Goal: Task Accomplishment & Management: Manage account settings

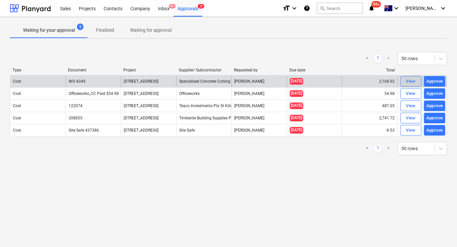
click at [410, 82] on div "View" at bounding box center [411, 82] width 10 height 8
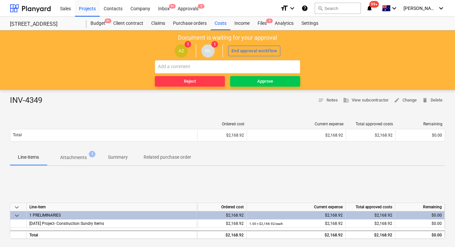
click at [75, 158] on p "Attachments" at bounding box center [73, 157] width 27 height 7
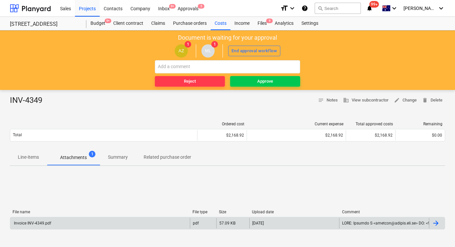
click at [116, 223] on div "Invoice INV-4349.pdf" at bounding box center [100, 223] width 180 height 11
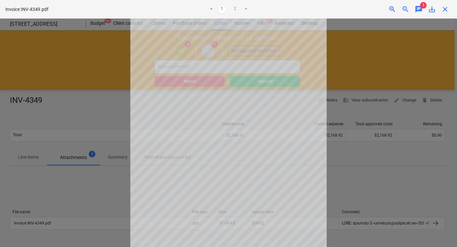
click at [419, 9] on span "chat" at bounding box center [419, 9] width 8 height 8
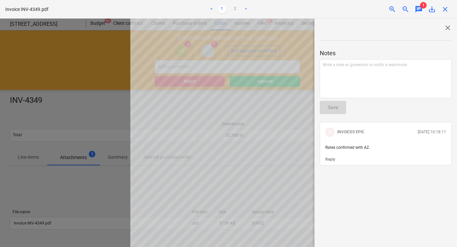
click at [122, 201] on div at bounding box center [228, 132] width 457 height 228
click at [446, 10] on span "close" at bounding box center [445, 9] width 8 height 8
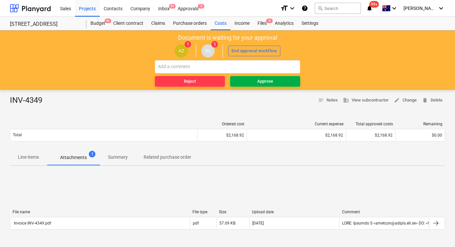
click at [259, 81] on div "Approve" at bounding box center [265, 82] width 16 height 8
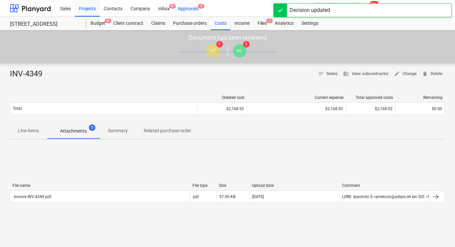
click at [191, 9] on div "Approvals 4" at bounding box center [188, 8] width 29 height 17
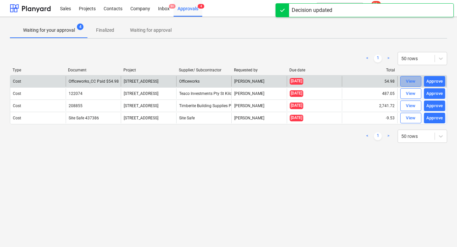
click at [411, 79] on div "View" at bounding box center [411, 82] width 10 height 8
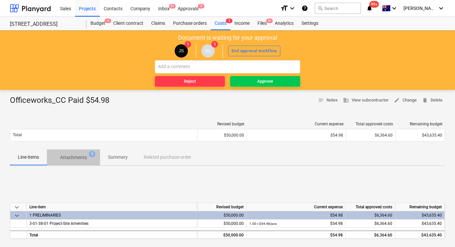
click at [85, 157] on p "Attachments" at bounding box center [73, 157] width 27 height 7
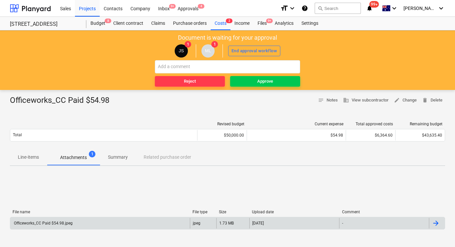
click at [75, 220] on div "Officeworks_CC Paid $54.98.jpeg" at bounding box center [100, 223] width 180 height 11
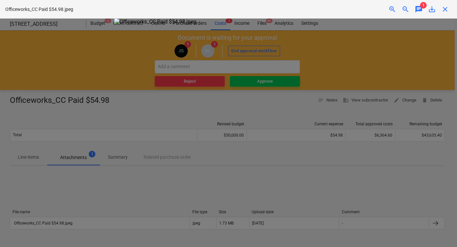
click at [379, 190] on div at bounding box center [228, 132] width 457 height 228
click at [418, 11] on span "chat" at bounding box center [419, 9] width 8 height 8
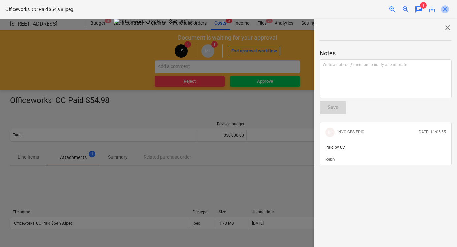
click at [445, 11] on span "close" at bounding box center [445, 9] width 8 height 8
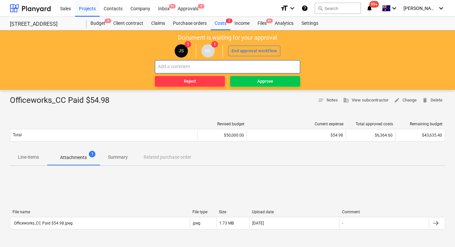
click at [273, 68] on input "text" at bounding box center [227, 66] width 145 height 13
type input "paid by cc"
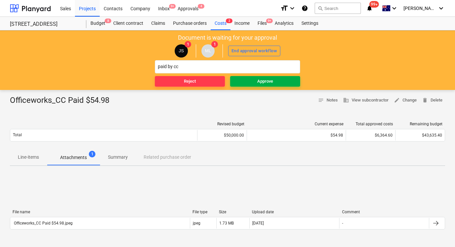
click at [284, 82] on span "Approve" at bounding box center [265, 82] width 65 height 8
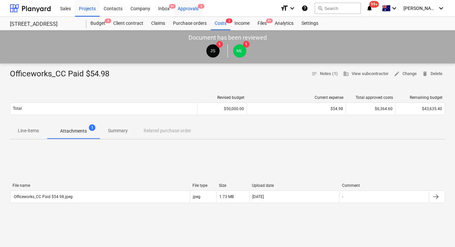
click at [198, 8] on span "3" at bounding box center [201, 6] width 7 height 5
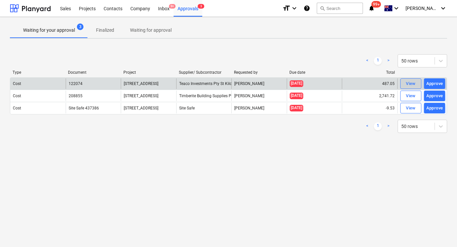
click at [415, 83] on div "View" at bounding box center [411, 84] width 10 height 8
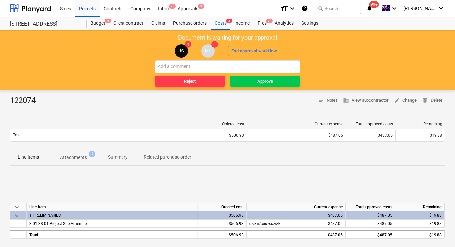
click at [85, 157] on p "Attachments" at bounding box center [73, 157] width 27 height 7
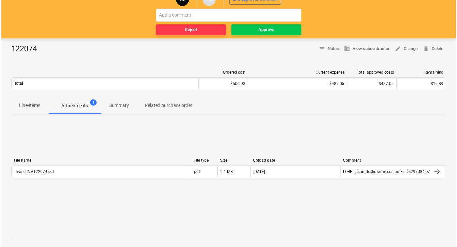
scroll to position [68, 0]
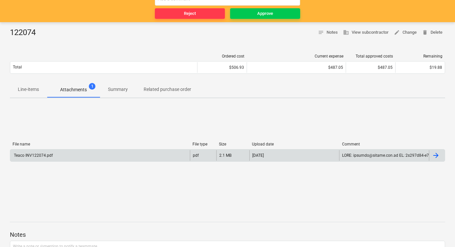
click at [156, 158] on div "Teaco INV122074.pdf" at bounding box center [100, 155] width 180 height 11
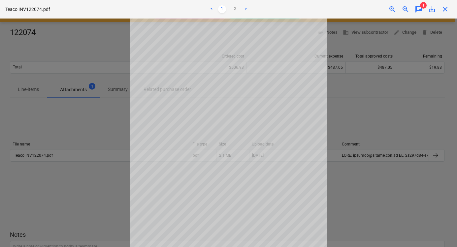
scroll to position [35, 0]
click at [385, 116] on div at bounding box center [228, 132] width 457 height 228
click at [422, 10] on span "chat" at bounding box center [419, 9] width 8 height 8
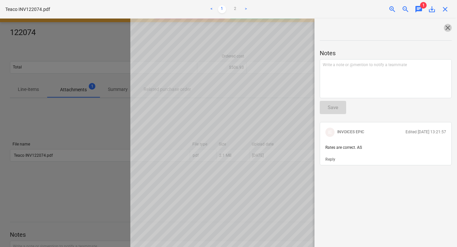
click at [445, 30] on span "close" at bounding box center [448, 28] width 8 height 8
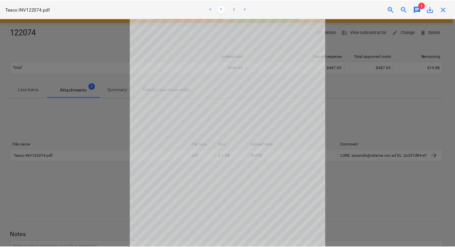
scroll to position [0, 0]
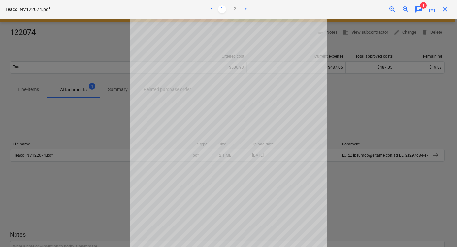
click at [411, 65] on div at bounding box center [228, 132] width 457 height 228
click at [443, 9] on span "close" at bounding box center [445, 9] width 8 height 8
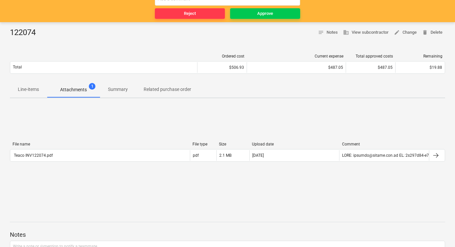
click at [29, 90] on p "Line-items" at bounding box center [28, 89] width 21 height 7
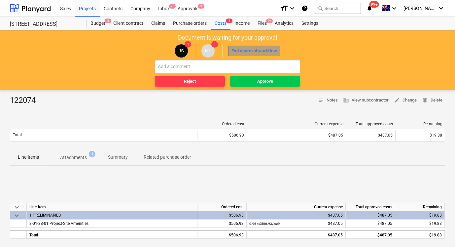
click at [246, 52] on div "End approval workflow" at bounding box center [254, 51] width 46 height 8
click at [266, 51] on div "End approval workflow" at bounding box center [254, 51] width 46 height 8
click at [331, 99] on span "notes Notes" at bounding box center [328, 100] width 20 height 8
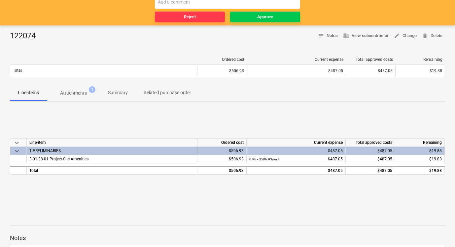
scroll to position [66, 0]
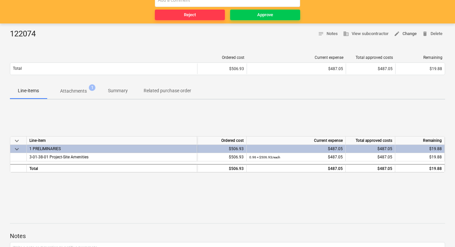
click at [409, 34] on span "edit Change" at bounding box center [405, 34] width 23 height 8
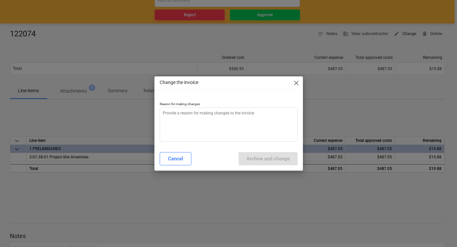
type textarea "x"
click at [257, 130] on textarea at bounding box center [229, 124] width 138 height 34
type textarea "G"
type textarea "x"
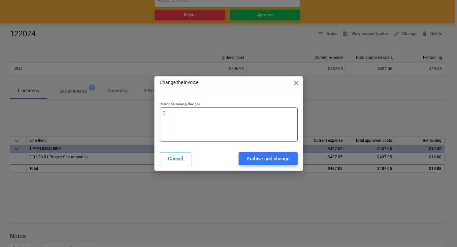
type textarea "GS"
type textarea "x"
type textarea "GST"
type textarea "x"
type textarea "GST"
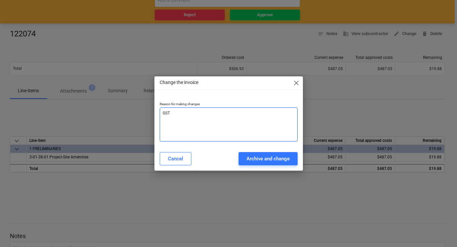
type textarea "x"
type textarea "GST F"
type textarea "x"
type textarea "GST FR"
type textarea "x"
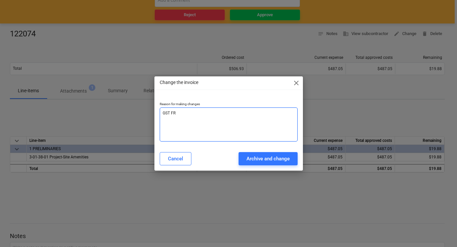
type textarea "GST FRE"
type textarea "x"
type textarea "GST FREE"
type textarea "x"
type textarea "GST FREE"
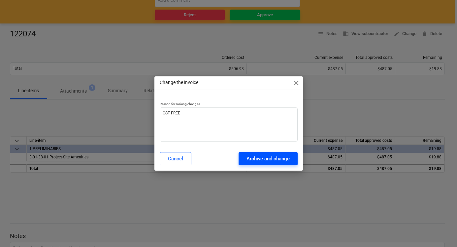
click at [276, 159] on div "Archive and change" at bounding box center [268, 158] width 43 height 9
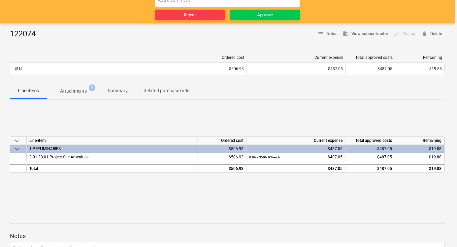
type textarea "x"
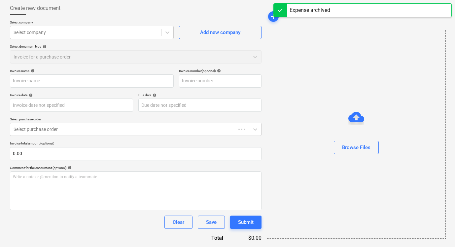
type input "122074"
type input "[DATE]"
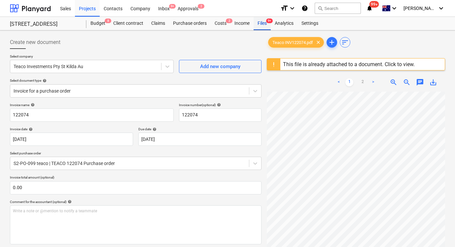
click at [261, 26] on div "Files 9+" at bounding box center [262, 23] width 17 height 13
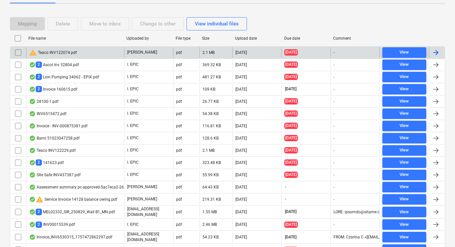
scroll to position [100, 0]
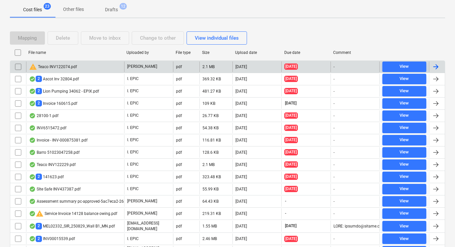
click at [61, 71] on div "warning Teaco INV122074.pdf" at bounding box center [75, 66] width 98 height 11
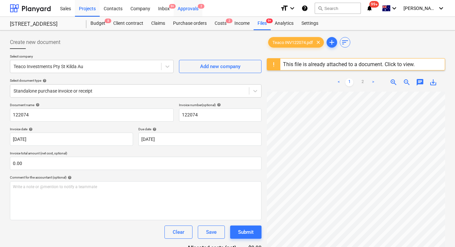
click at [196, 10] on div "Approvals 2" at bounding box center [188, 8] width 29 height 17
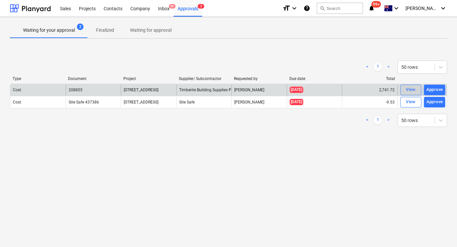
click at [407, 89] on div "View" at bounding box center [411, 90] width 10 height 8
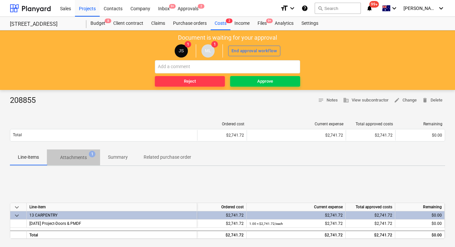
click at [82, 154] on span "Attachments 1" at bounding box center [73, 157] width 53 height 12
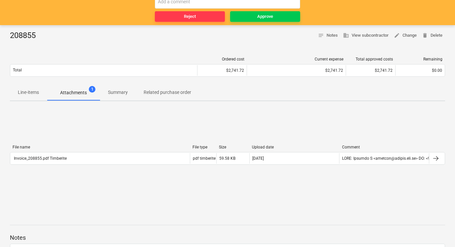
scroll to position [66, 0]
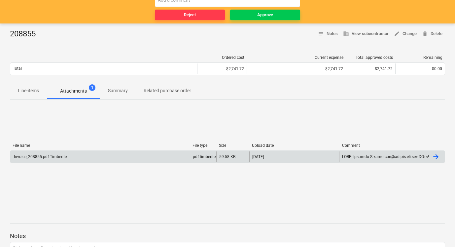
click at [112, 159] on div "Invoice_208855.pdf Timberite" at bounding box center [100, 156] width 180 height 11
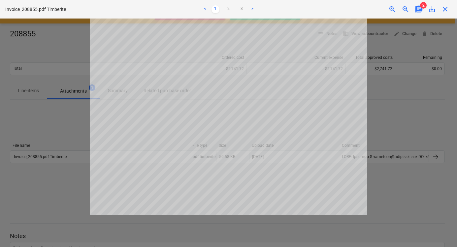
click at [418, 11] on span "chat" at bounding box center [419, 9] width 8 height 8
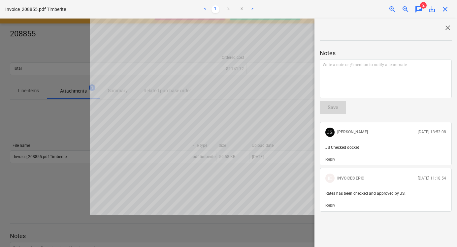
click at [444, 8] on span "close" at bounding box center [445, 9] width 8 height 8
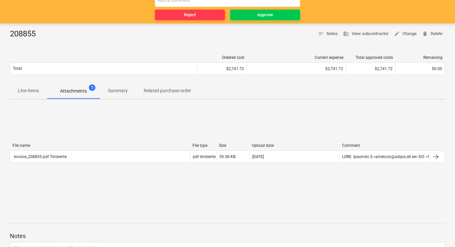
click at [40, 75] on div "Ordered cost Current expense Total approved costs Remaining Total $2,741.72 $2,…" at bounding box center [227, 66] width 435 height 22
click at [36, 90] on p "Line-items" at bounding box center [28, 90] width 21 height 7
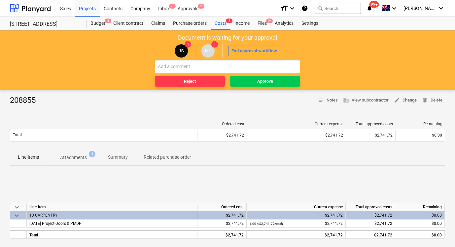
click at [408, 100] on span "edit Change" at bounding box center [405, 100] width 23 height 8
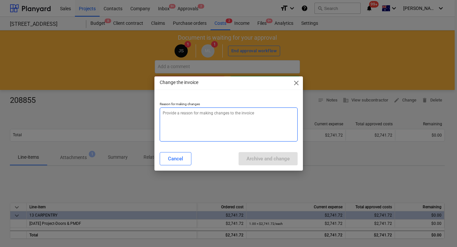
click at [281, 138] on textarea at bounding box center [229, 124] width 138 height 34
type textarea "x"
type textarea "L"
type textarea "x"
type textarea "Li"
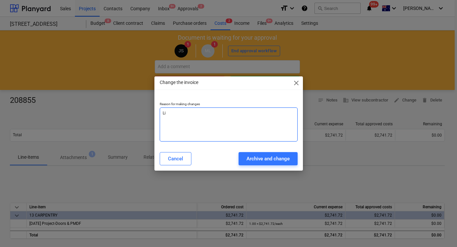
type textarea "x"
type textarea "[PERSON_NAME]"
type textarea "x"
type textarea "Line"
type textarea "x"
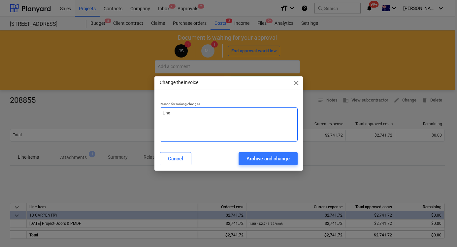
type textarea "Line"
type textarea "x"
type textarea "Line i"
type textarea "x"
type textarea "Line it"
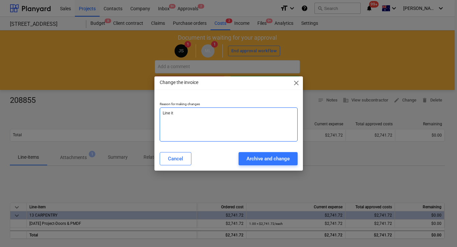
type textarea "x"
type textarea "Line ite"
type textarea "x"
type textarea "Line items"
type textarea "x"
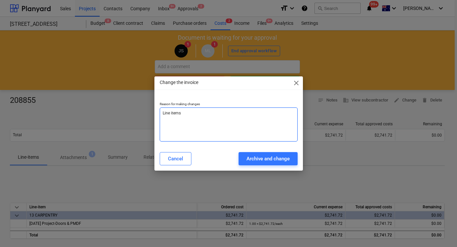
type textarea "Line items"
type textarea "x"
type textarea "Line items f"
type textarea "x"
type textarea "Line items fo"
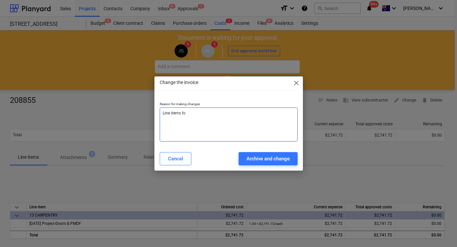
type textarea "x"
type textarea "Line items for"
type textarea "x"
type textarea "Line items for P"
type textarea "x"
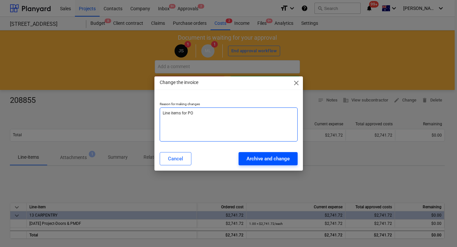
type textarea "Line items for PO"
click at [288, 157] on div "Archive and change" at bounding box center [268, 158] width 43 height 9
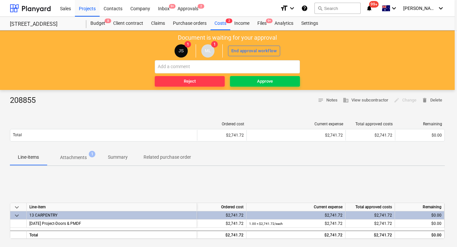
type textarea "x"
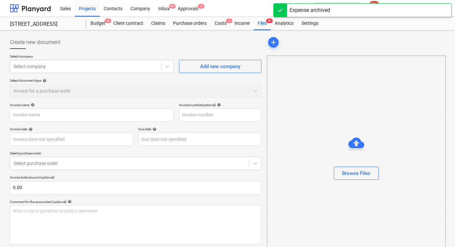
type input "208855"
type input "[DATE]"
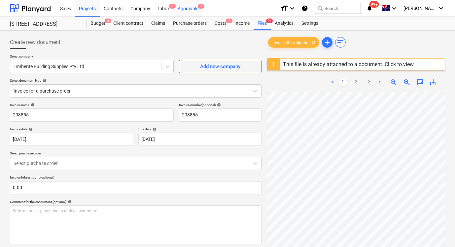
click at [196, 6] on div "Approvals 1" at bounding box center [188, 8] width 29 height 17
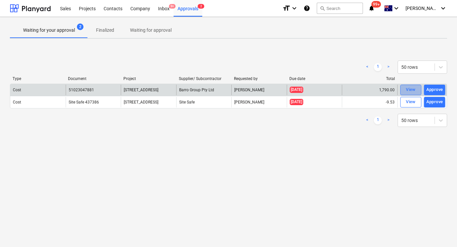
click at [410, 89] on div "View" at bounding box center [411, 90] width 10 height 8
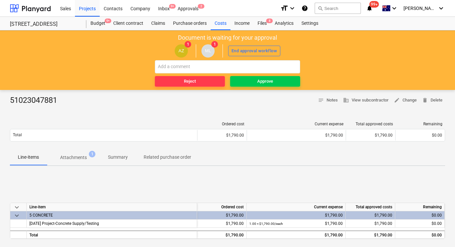
click at [86, 159] on p "Attachments" at bounding box center [73, 157] width 27 height 7
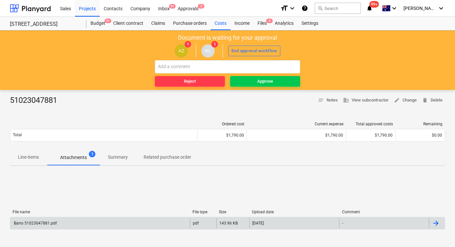
click at [90, 217] on div "Barro 51023047881.pdf pdf 143.96 KB [DATE] -" at bounding box center [227, 223] width 435 height 13
click at [125, 219] on div "Barro 51023047881.pdf" at bounding box center [100, 223] width 180 height 11
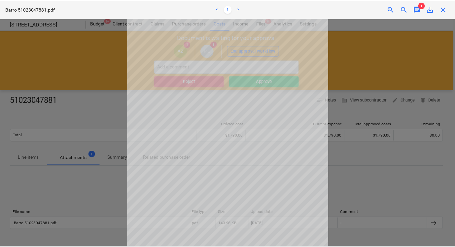
scroll to position [35, 0]
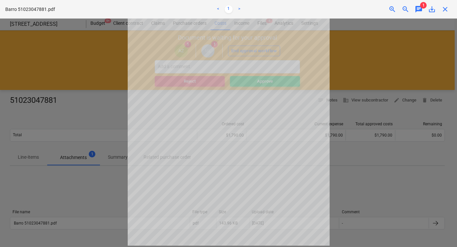
click at [414, 7] on div "chat" at bounding box center [418, 9] width 13 height 8
click at [416, 7] on span "chat" at bounding box center [419, 9] width 8 height 8
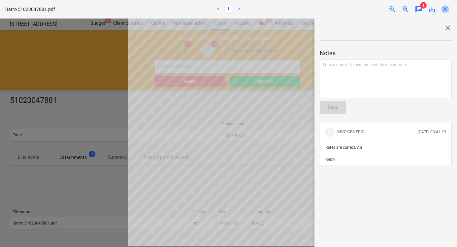
click at [442, 12] on span "close" at bounding box center [445, 9] width 8 height 8
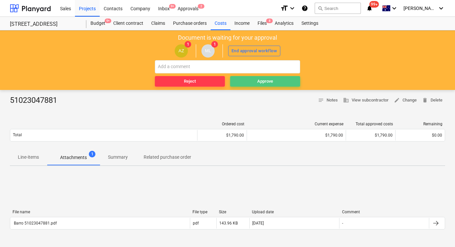
click at [261, 84] on div "Approve" at bounding box center [265, 82] width 16 height 8
